Goal: Task Accomplishment & Management: Use online tool/utility

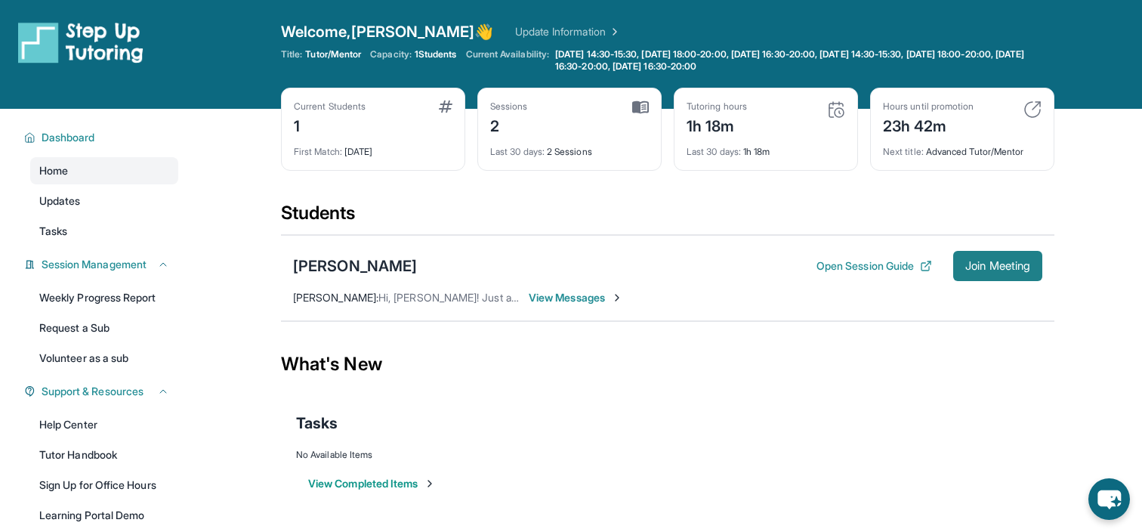
click at [959, 263] on button "Join Meeting" at bounding box center [997, 266] width 89 height 30
click at [961, 273] on button "Join Meeting" at bounding box center [997, 266] width 89 height 30
